Goal: Answer question/provide support: Answer question/provide support

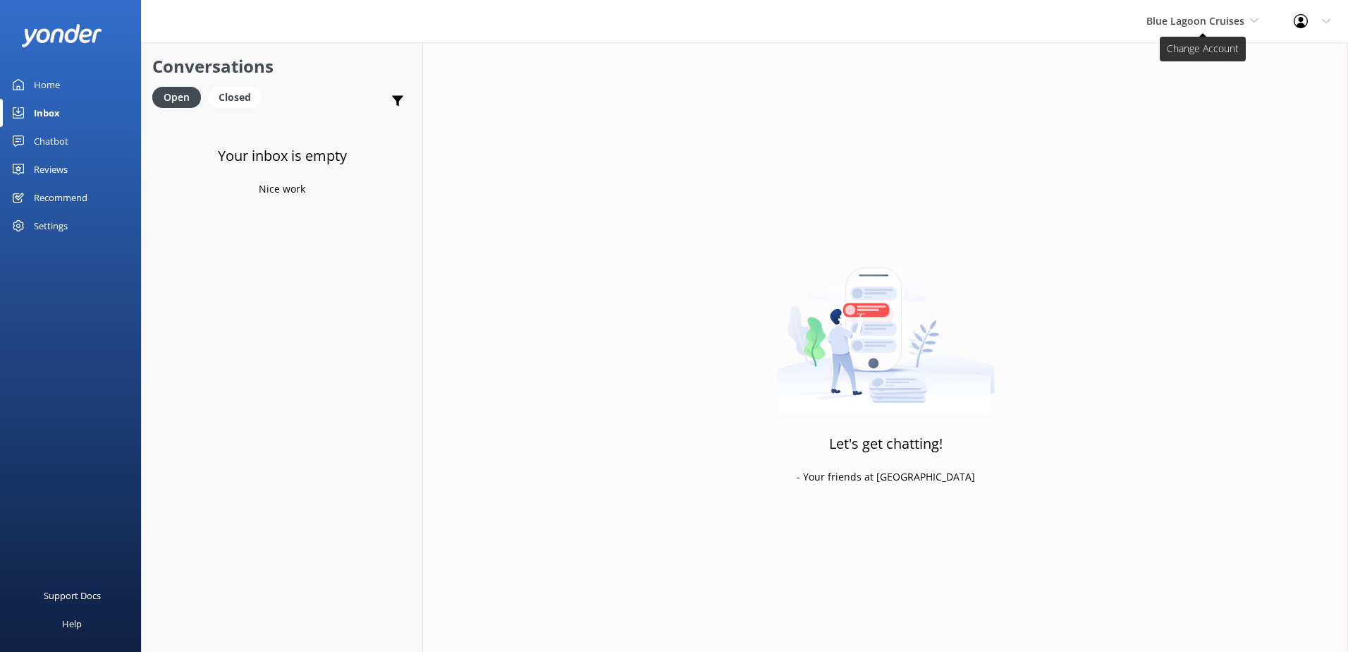
click at [1230, 24] on span "Blue Lagoon Cruises" at bounding box center [1196, 20] width 98 height 13
click at [1196, 49] on link "South Sea Sailing" at bounding box center [1199, 59] width 141 height 34
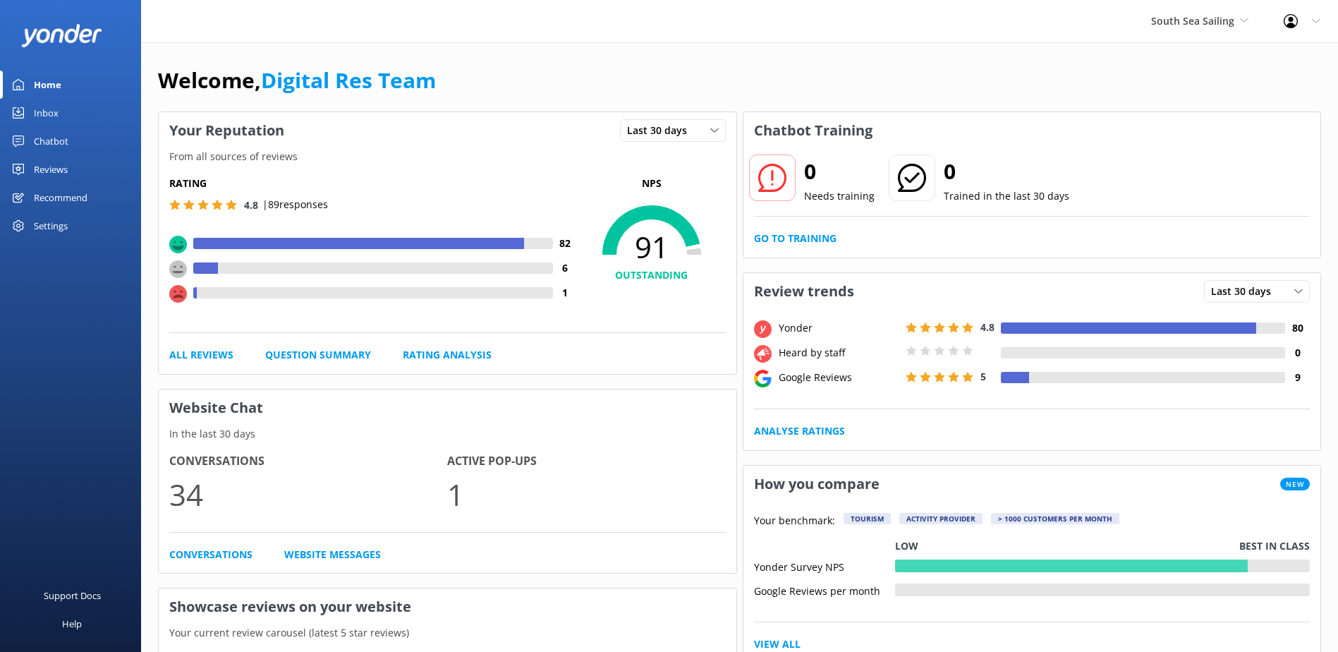
click at [28, 114] on link "Inbox" at bounding box center [70, 113] width 141 height 28
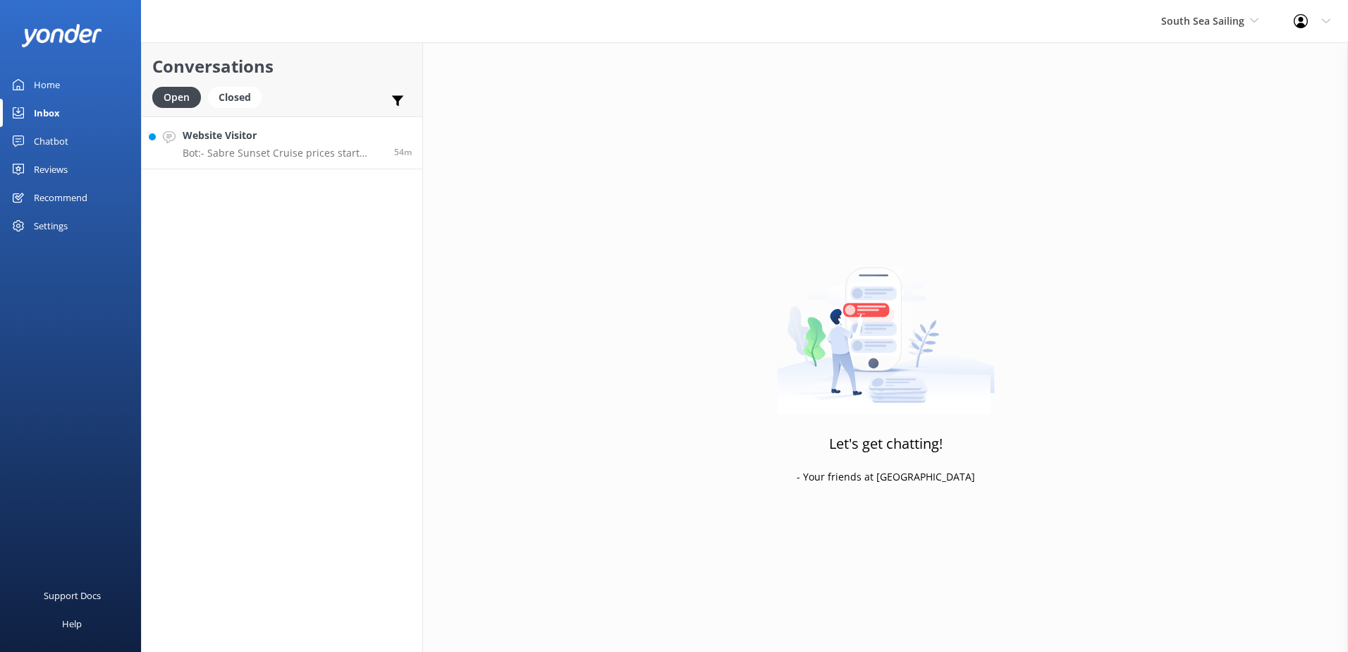
click at [352, 130] on h4 "Website Visitor" at bounding box center [283, 136] width 201 height 16
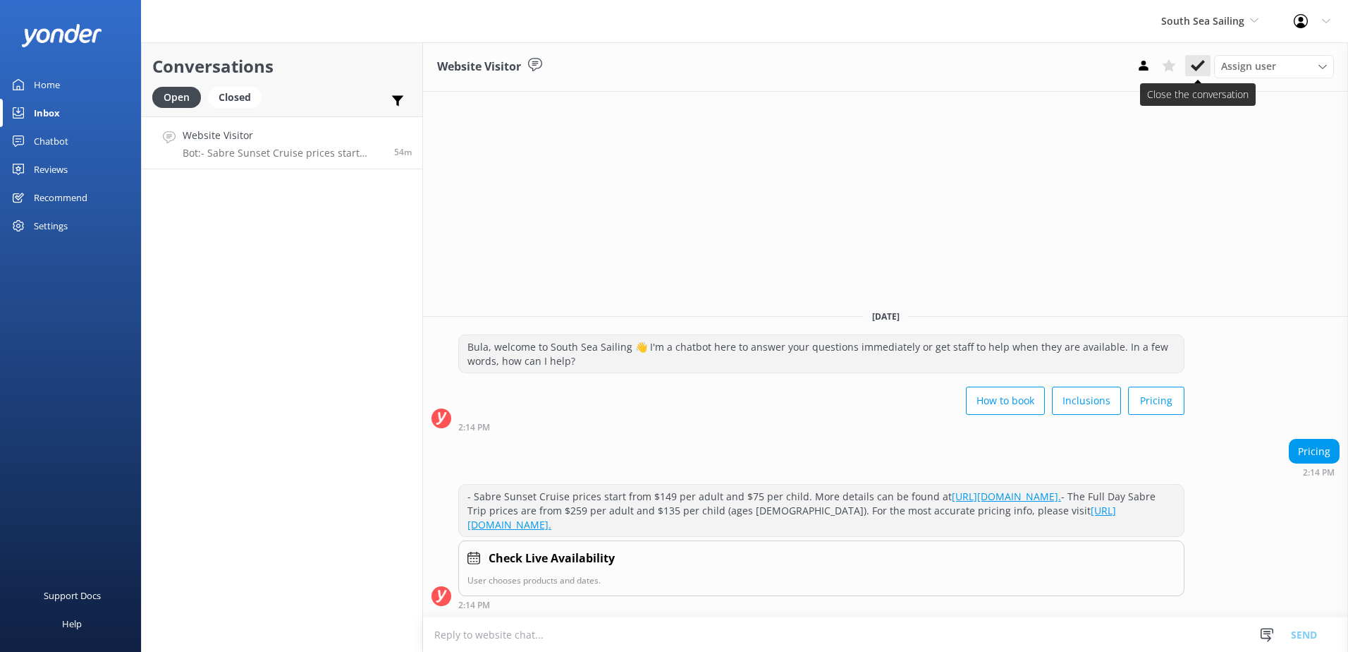
click at [1206, 63] on button at bounding box center [1198, 65] width 25 height 21
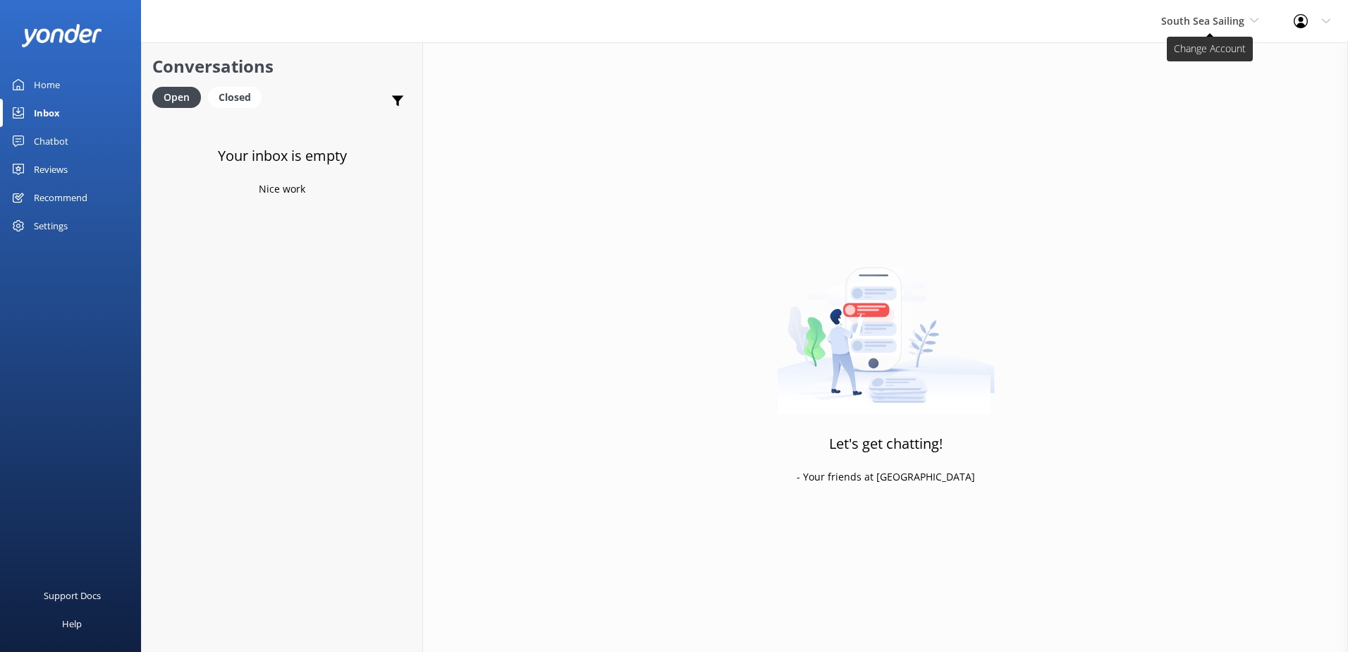
click at [1243, 18] on span "South Sea Sailing" at bounding box center [1203, 20] width 83 height 13
click at [1215, 90] on link "South Sea Cruises" at bounding box center [1214, 93] width 141 height 34
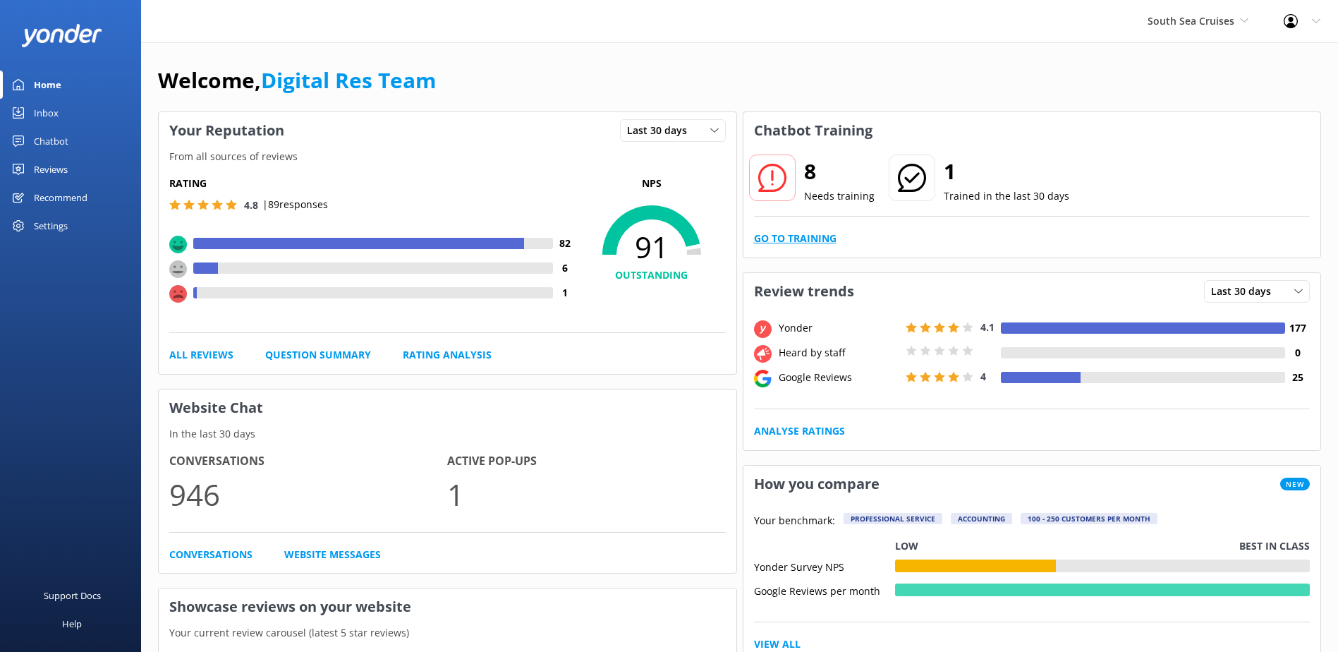
click at [824, 238] on link "Go to Training" at bounding box center [795, 239] width 83 height 16
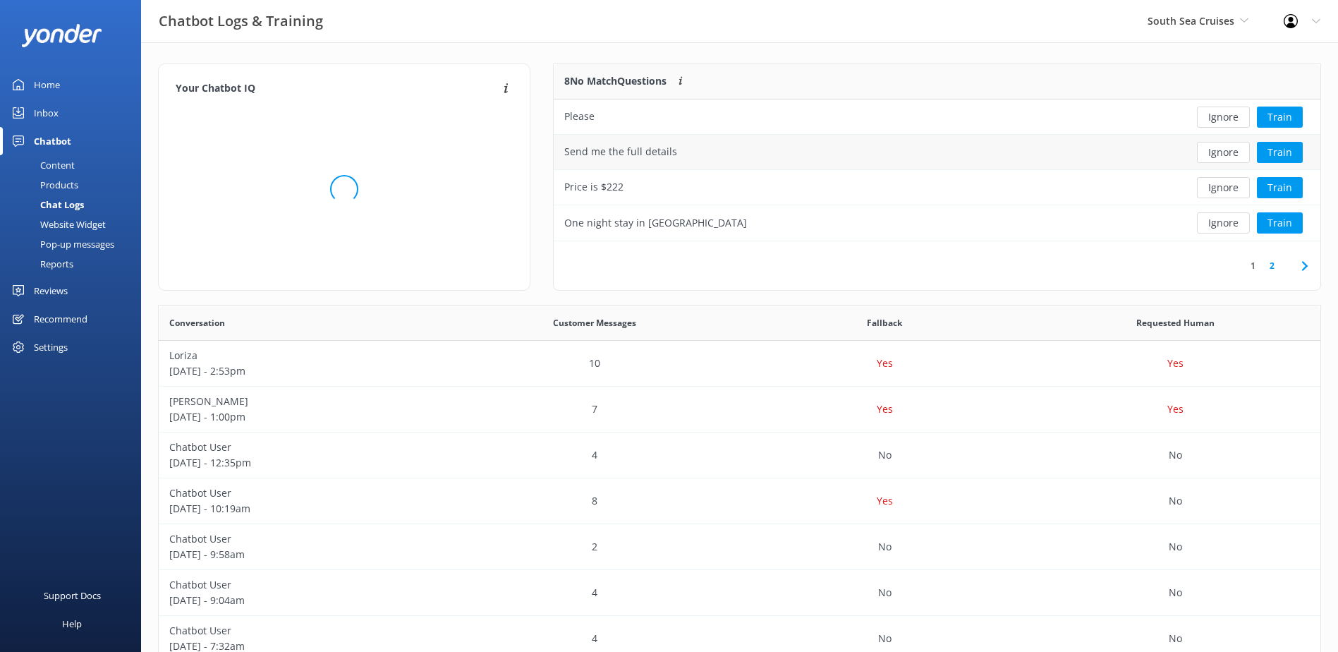
scroll to position [166, 755]
click at [1233, 116] on button "Ignore" at bounding box center [1223, 116] width 53 height 21
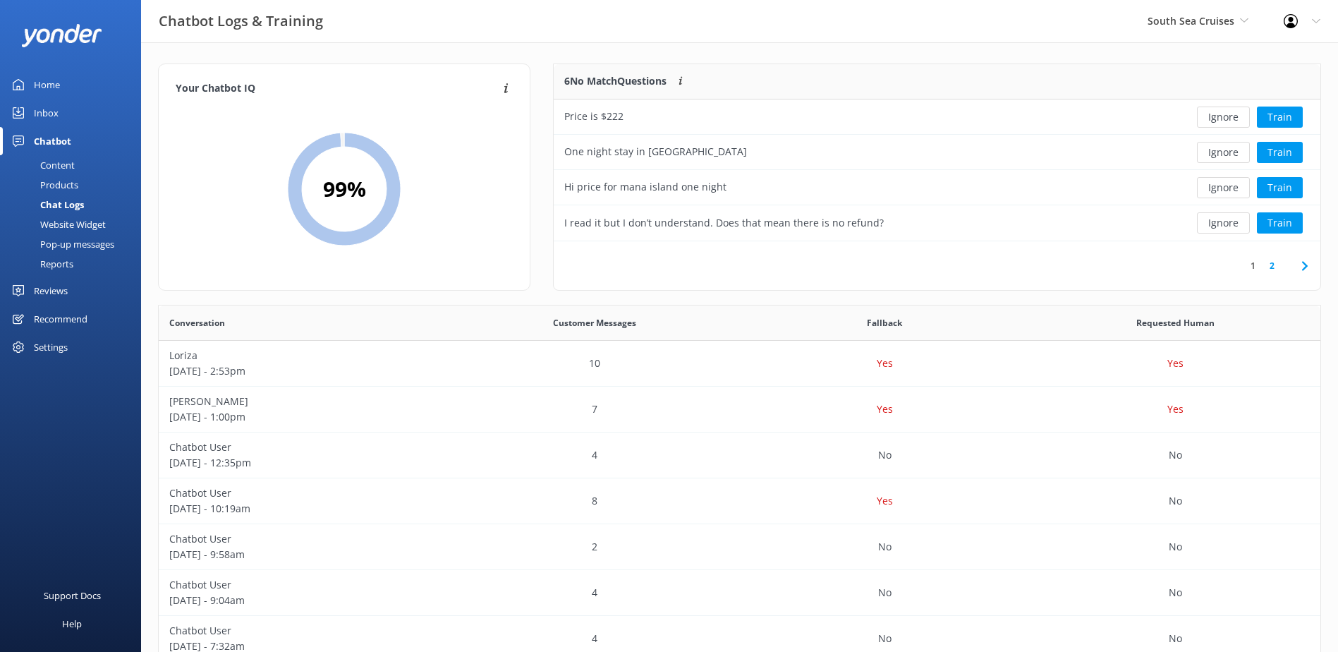
click at [1233, 116] on button "Ignore" at bounding box center [1223, 116] width 53 height 21
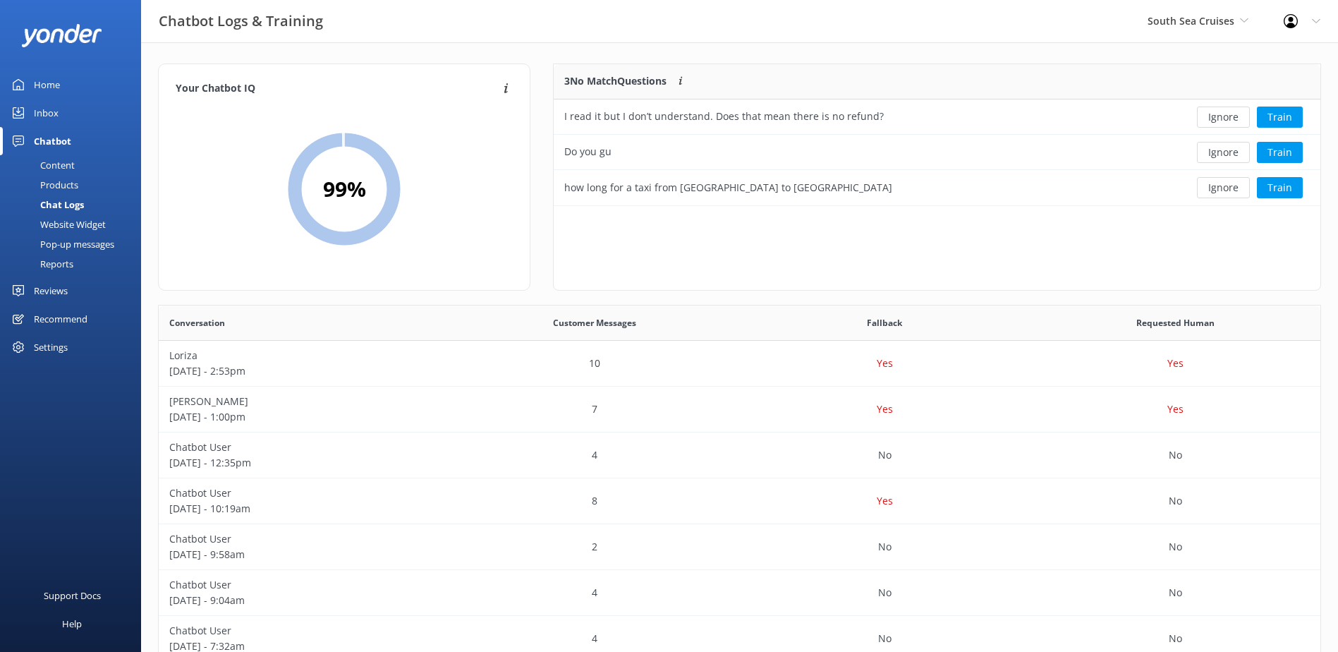
scroll to position [131, 755]
click at [1233, 116] on button "Ignore" at bounding box center [1223, 116] width 53 height 21
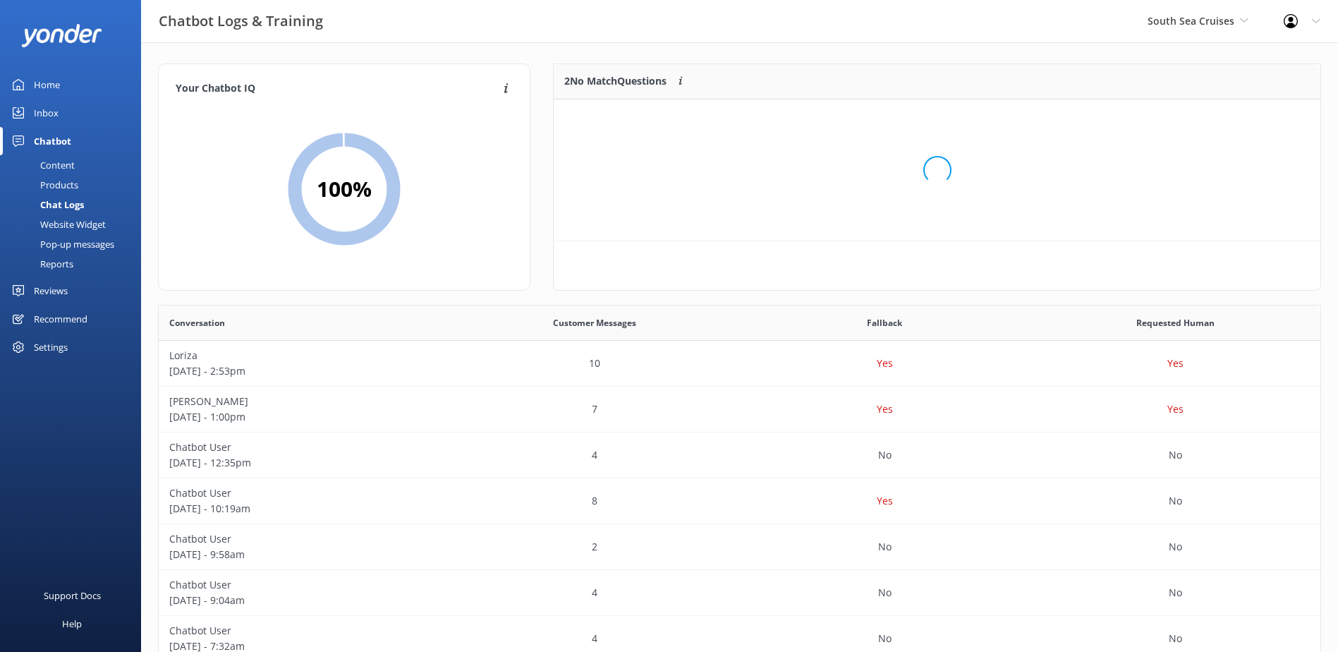
scroll to position [96, 755]
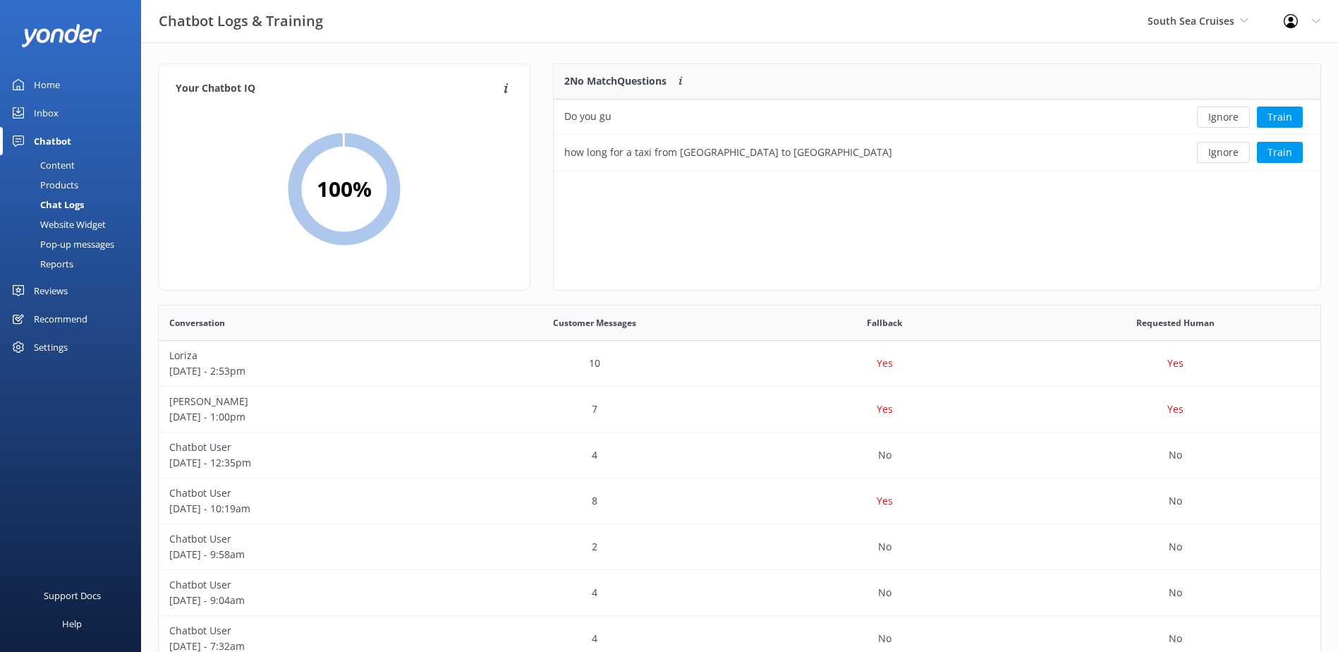
click at [1233, 116] on button "Ignore" at bounding box center [1223, 116] width 53 height 21
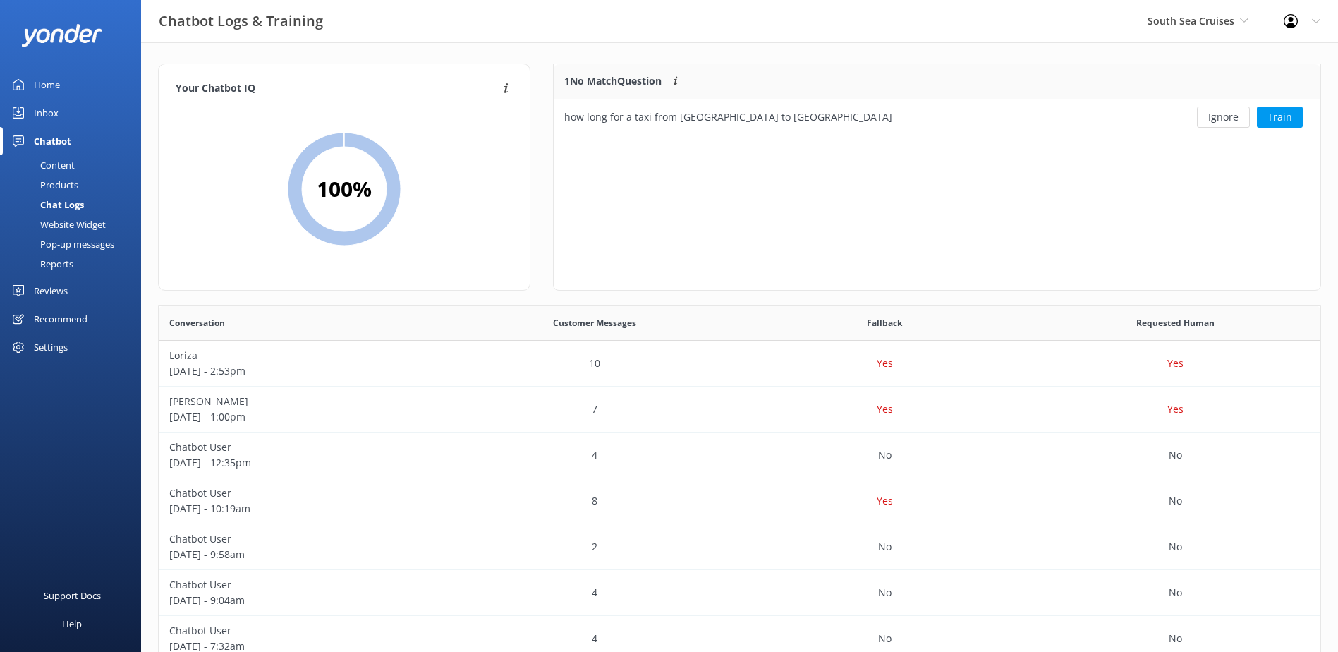
scroll to position [61, 755]
click at [1233, 116] on button "Ignore" at bounding box center [1223, 116] width 53 height 21
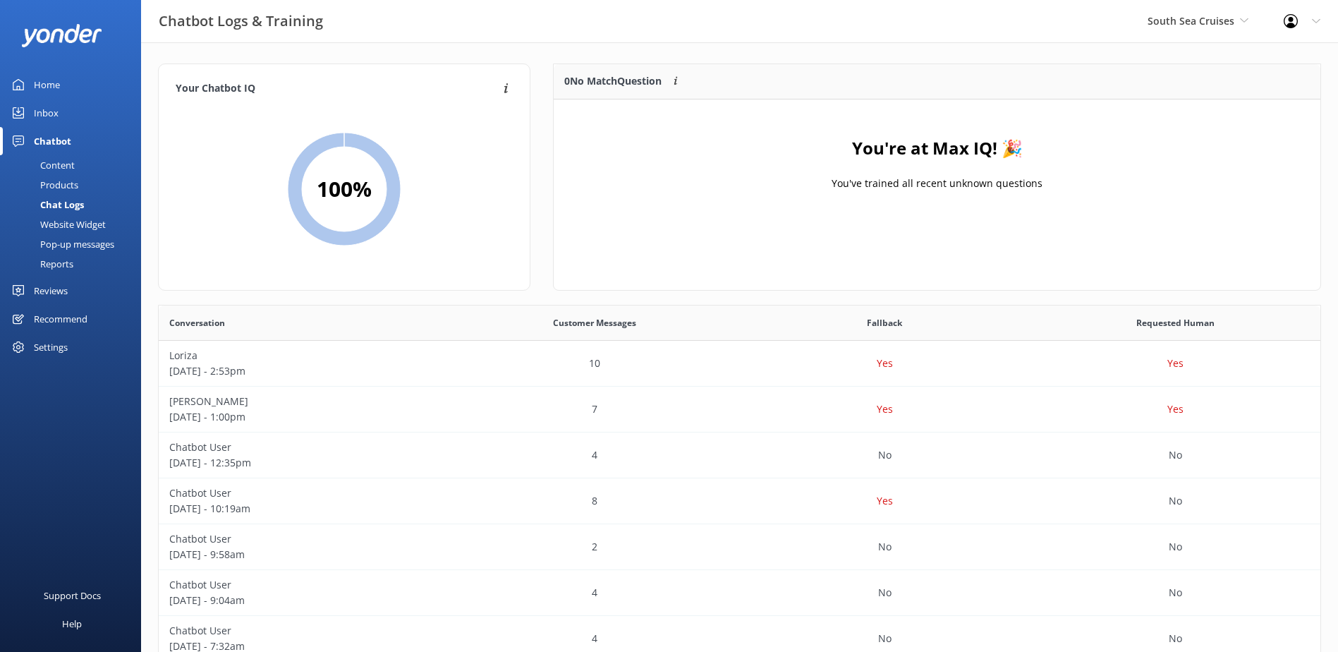
click at [47, 111] on div "Inbox" at bounding box center [46, 113] width 25 height 28
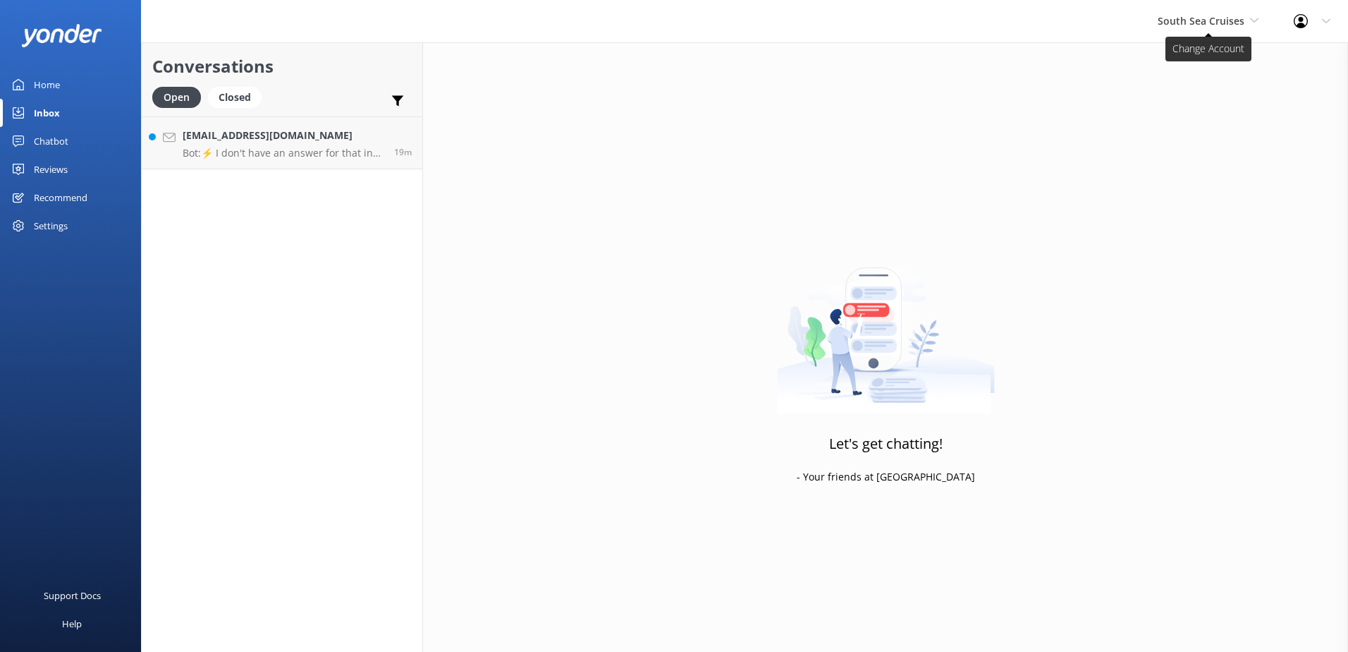
click at [1191, 26] on span "South Sea Cruises" at bounding box center [1201, 20] width 87 height 13
click at [1201, 118] on link "Malamala Beach Club" at bounding box center [1210, 127] width 141 height 34
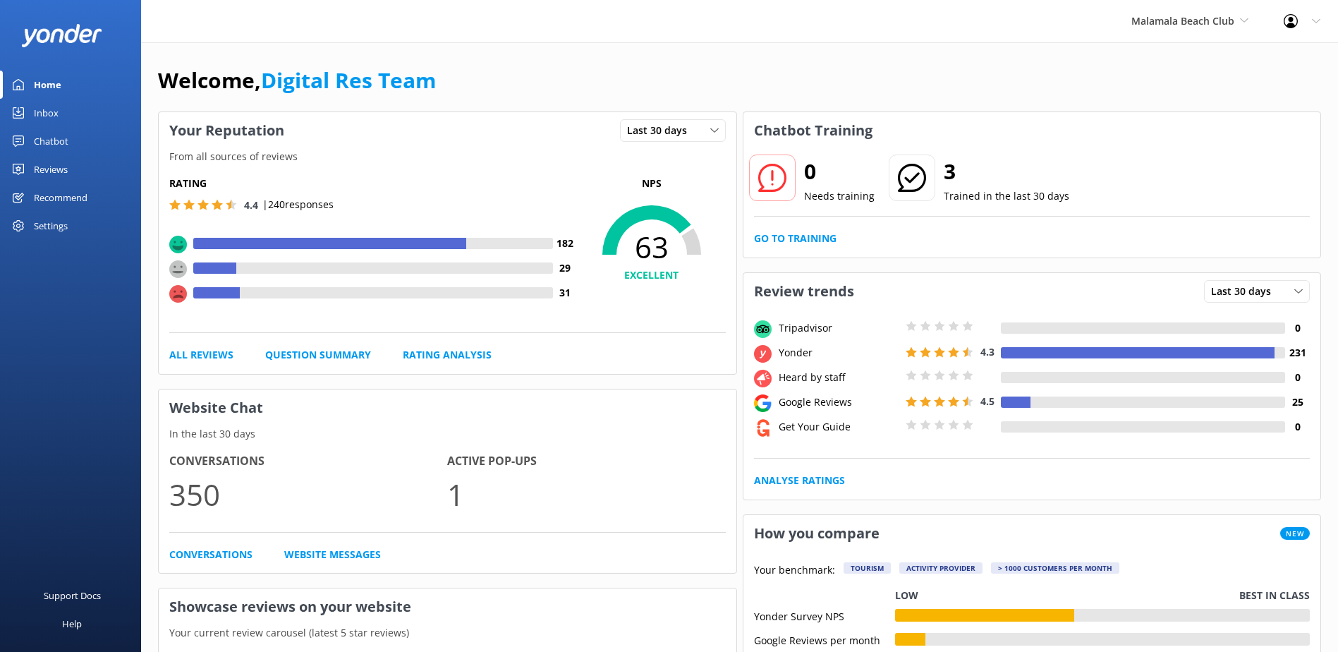
click at [44, 110] on div "Inbox" at bounding box center [46, 113] width 25 height 28
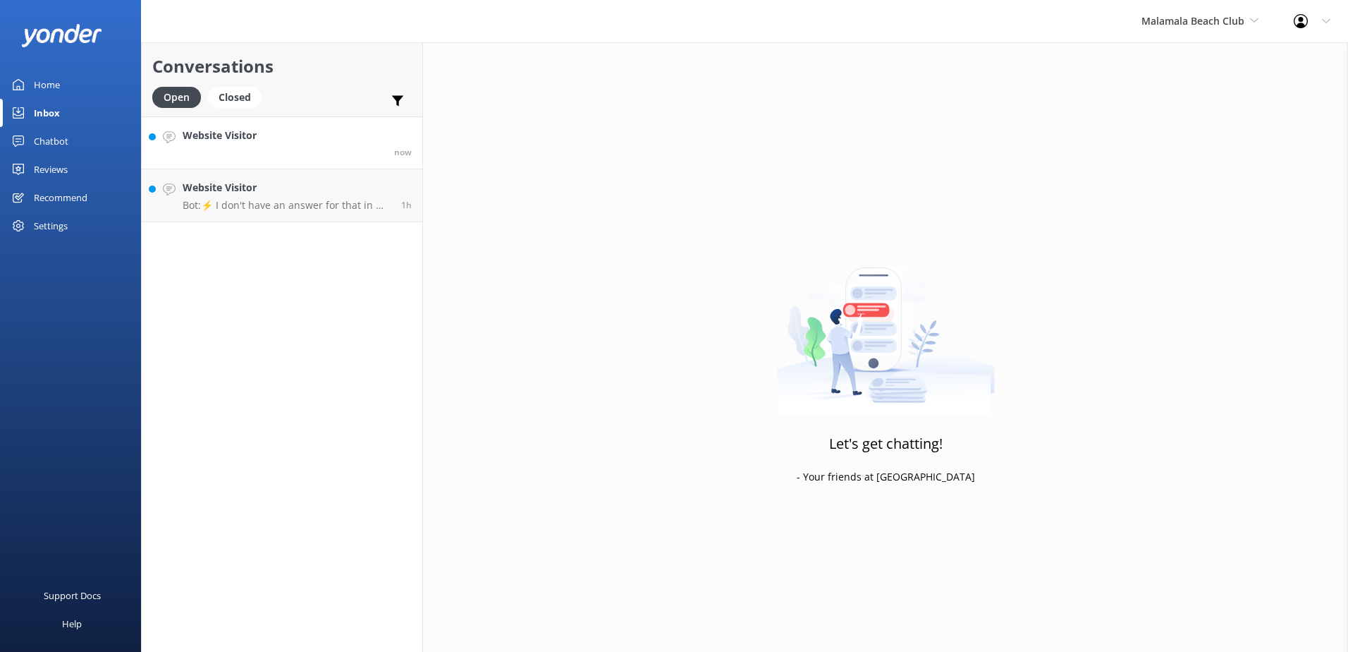
click at [348, 153] on link "Website Visitor now" at bounding box center [282, 142] width 281 height 53
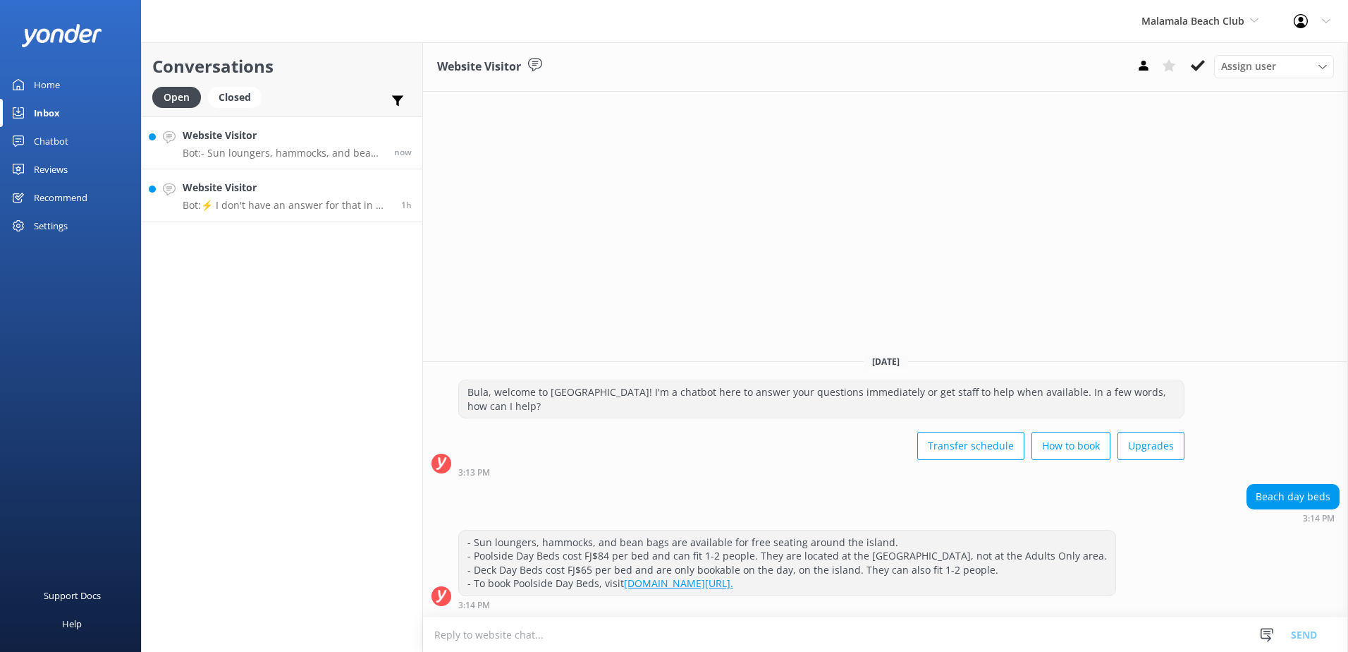
click at [338, 190] on h4 "Website Visitor" at bounding box center [287, 188] width 208 height 16
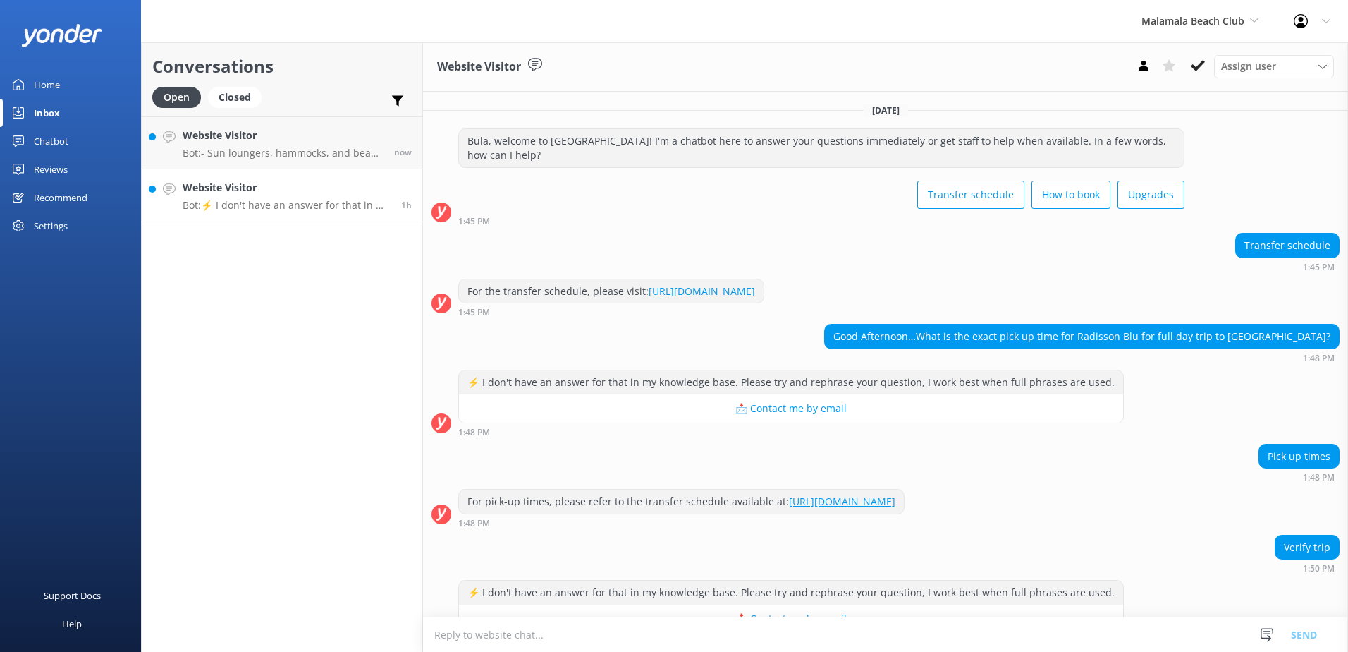
scroll to position [37, 0]
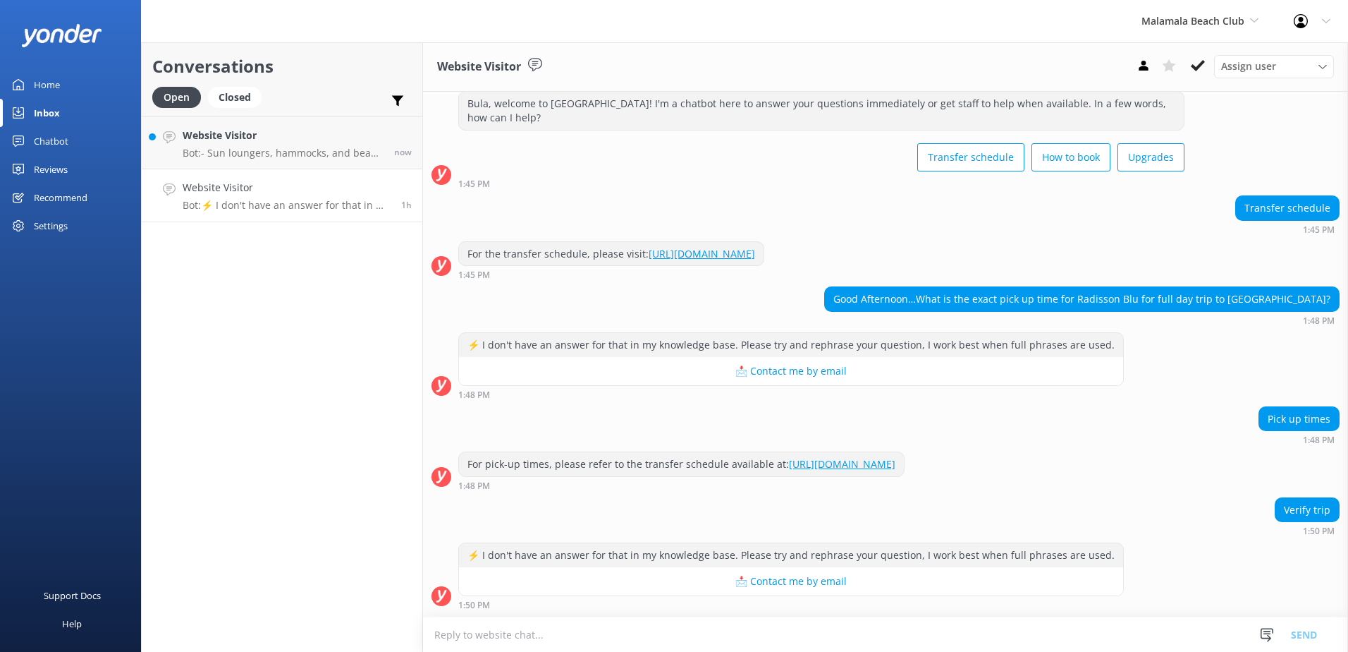
click at [896, 465] on link "[URL][DOMAIN_NAME]" at bounding box center [842, 463] width 106 height 13
click at [587, 635] on textarea at bounding box center [885, 634] width 925 height 35
click at [742, 629] on textarea "08:35A.M. pick-up but you will need to be ready and waiting at the lobby" at bounding box center [885, 633] width 925 height 35
click at [739, 629] on textarea "08:35A.M. pick-up but you will need to be ready and waiting at the lobby" at bounding box center [885, 633] width 925 height 35
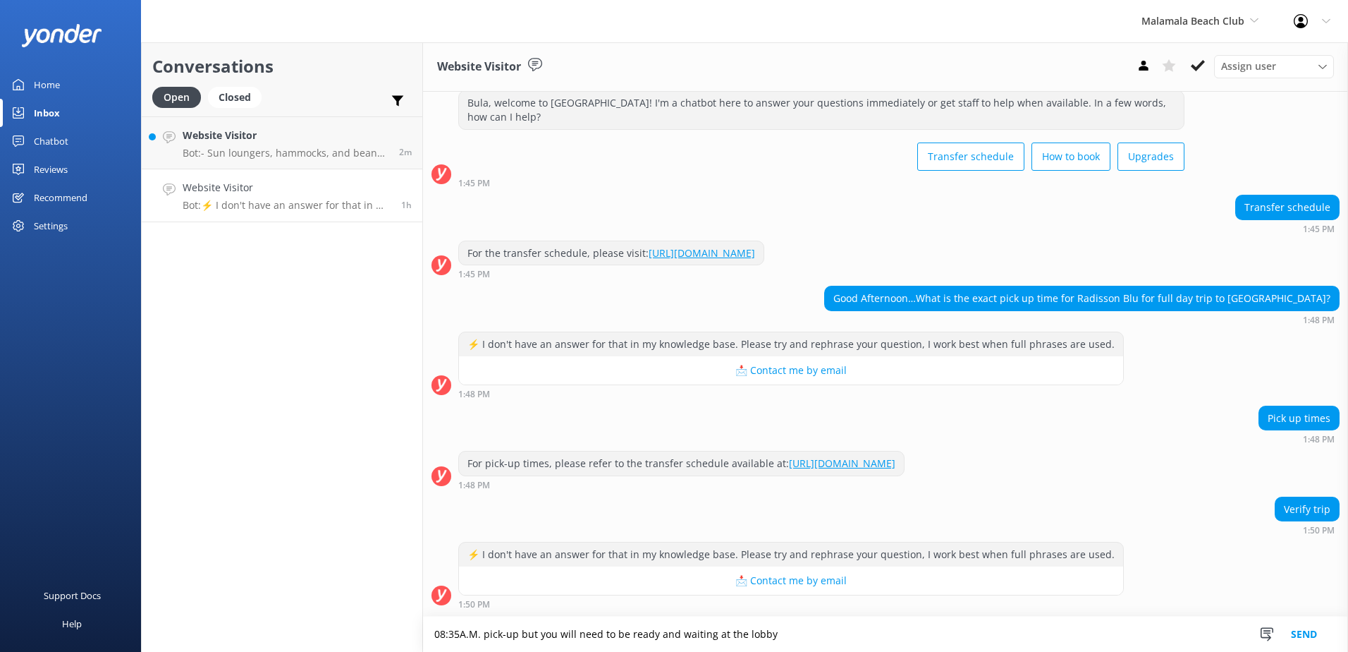
click at [793, 629] on textarea "08:35A.M. pick-up but you will need to be ready and waiting at the lobby" at bounding box center [885, 633] width 925 height 35
type textarea "08:35A.M. pick-up but you will need to be ready and waiting at the lobby 15mins…"
click at [1293, 630] on button "Send" at bounding box center [1304, 633] width 53 height 35
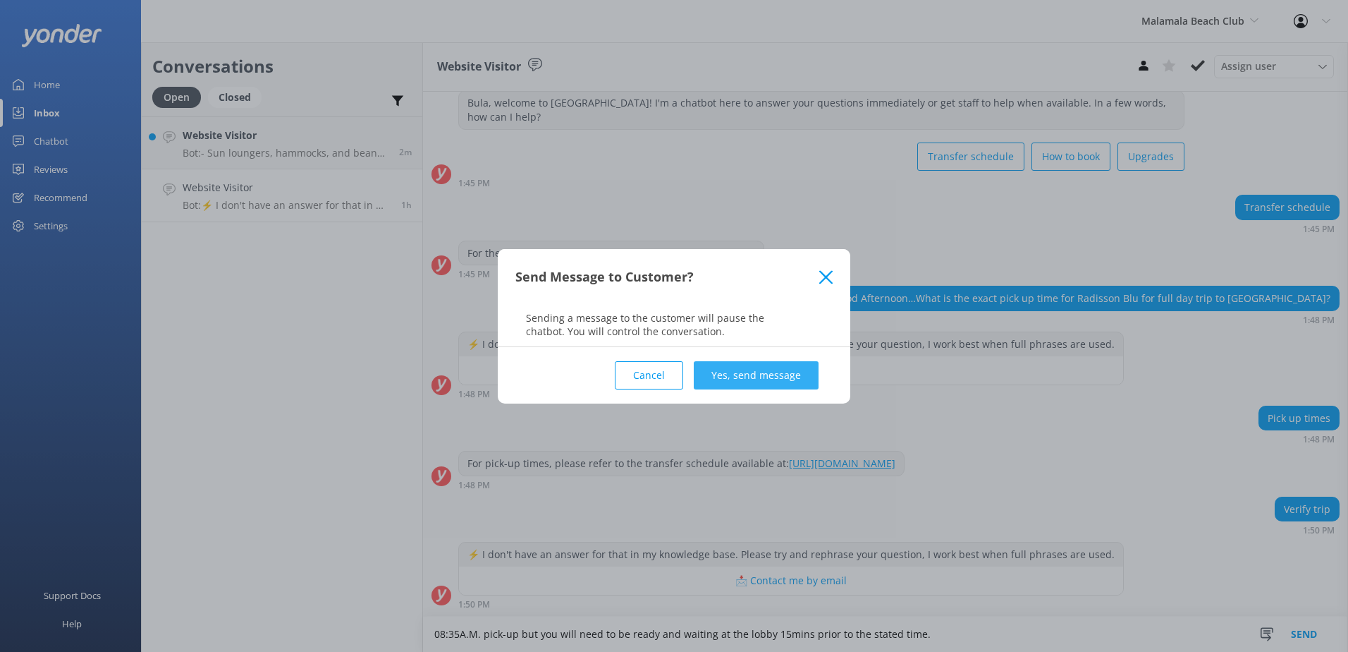
click at [741, 372] on button "Yes, send message" at bounding box center [756, 375] width 125 height 28
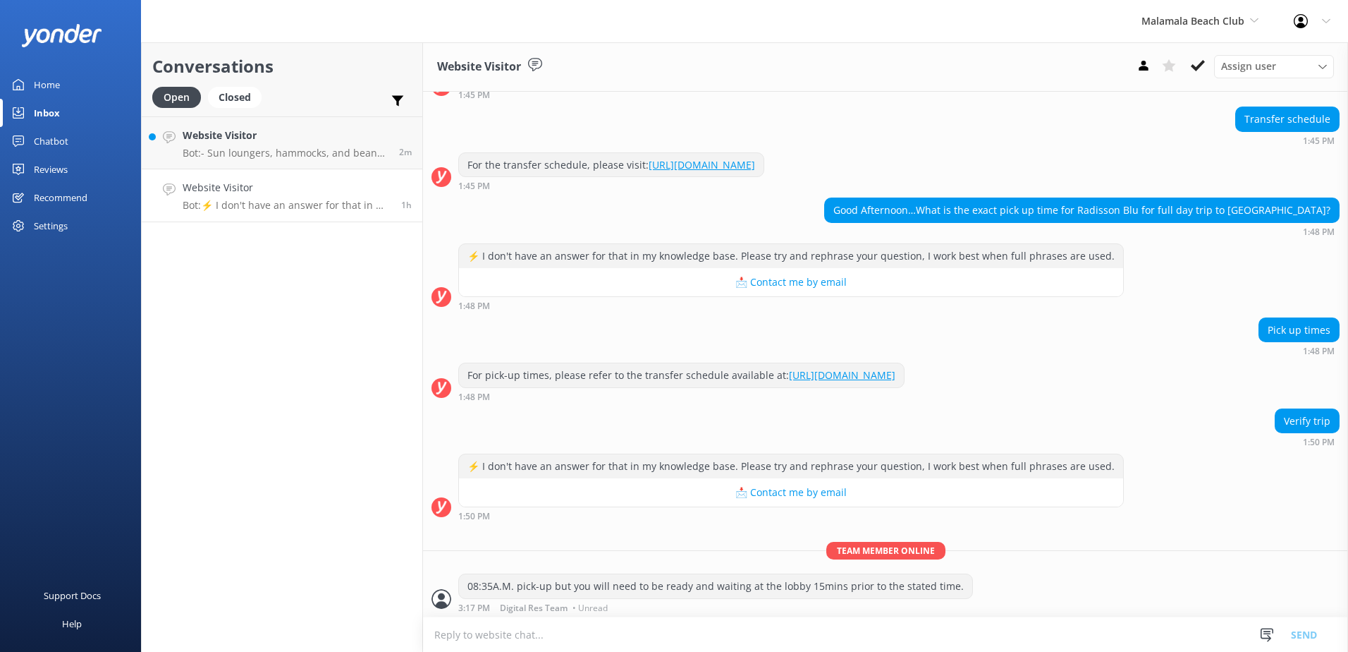
scroll to position [129, 0]
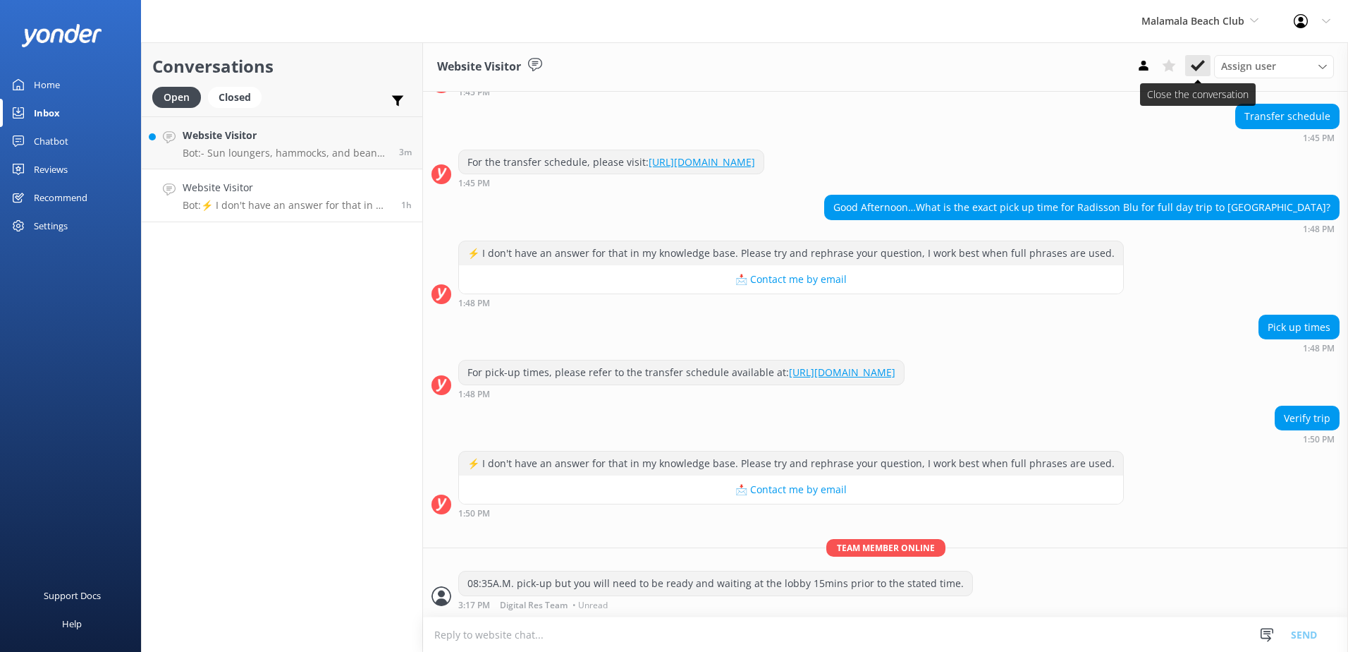
click at [1193, 64] on icon at bounding box center [1198, 66] width 14 height 14
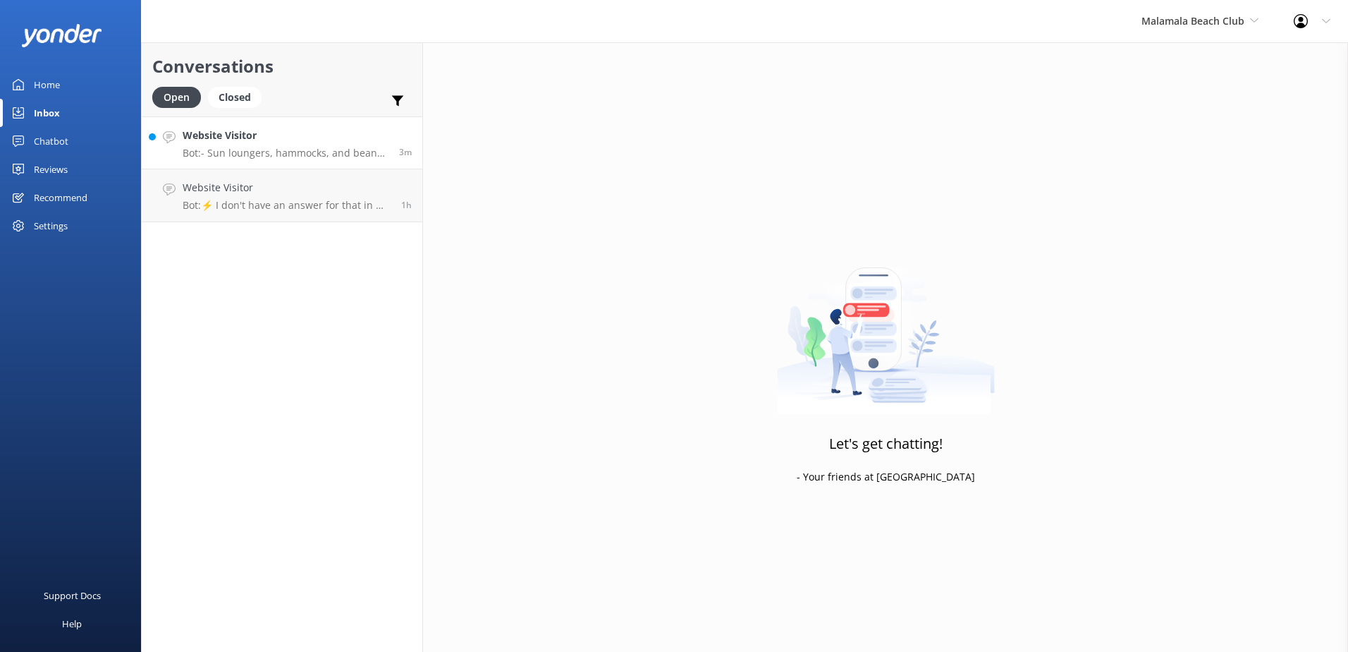
click at [356, 139] on h4 "Website Visitor" at bounding box center [286, 136] width 206 height 16
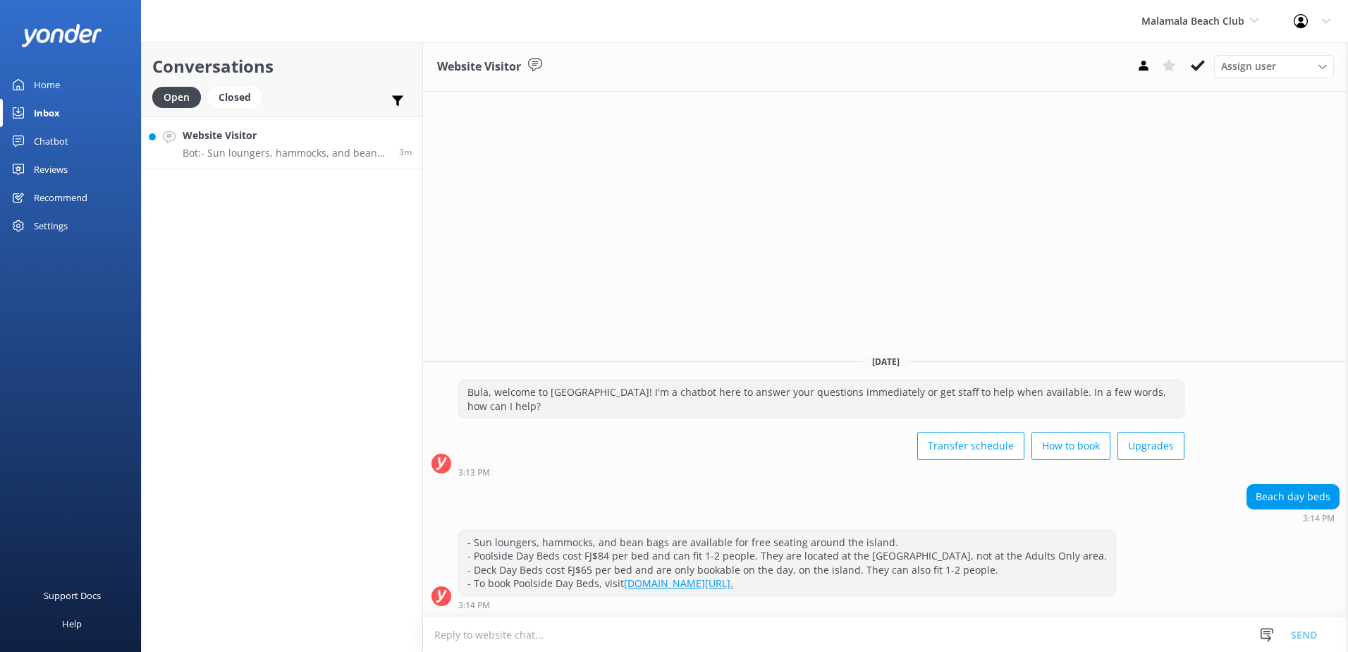
click at [733, 579] on link "[DOMAIN_NAME][URL]." at bounding box center [678, 582] width 109 height 13
